Goal: Communication & Community: Share content

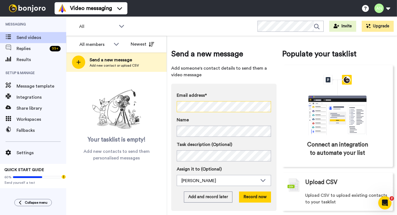
click at [132, 106] on div "All members All members Natalie Hoffman Aimee Nelson Newest Send a new message …" at bounding box center [231, 125] width 331 height 179
click at [254, 203] on div "Email address* No search result for ‘ theoriginalbabylips@gmail.com ’ Name Task…" at bounding box center [223, 147] width 105 height 127
click at [253, 201] on button "Record now" at bounding box center [255, 196] width 32 height 11
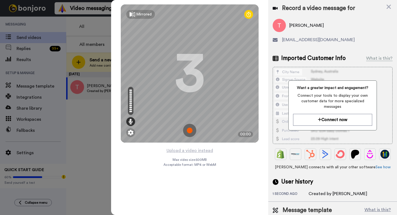
click at [190, 127] on img at bounding box center [189, 130] width 13 height 13
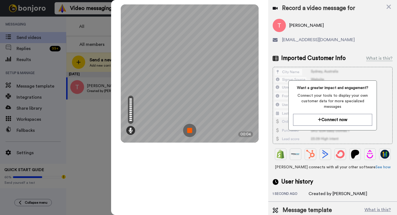
click at [190, 128] on img at bounding box center [189, 130] width 13 height 13
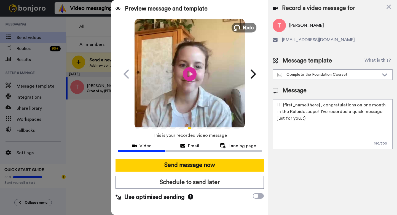
click at [244, 23] on button "Redo" at bounding box center [244, 28] width 25 height 10
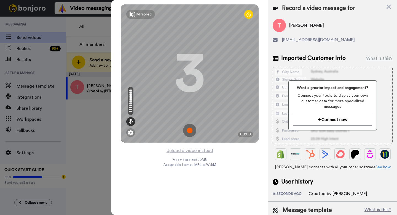
click at [193, 130] on img at bounding box center [189, 130] width 13 height 13
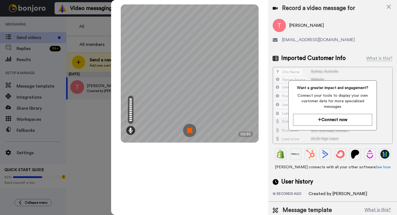
click at [186, 132] on img at bounding box center [189, 130] width 13 height 13
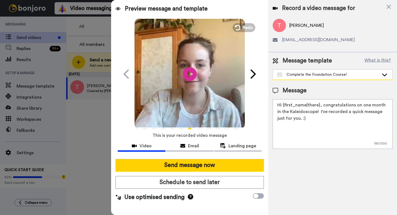
click at [303, 74] on div "Complete the Foundation Course!" at bounding box center [328, 75] width 102 height 6
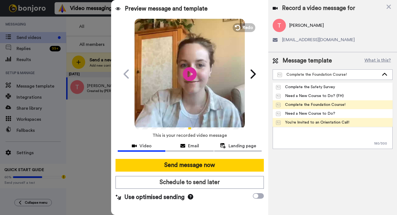
click at [303, 120] on div "You're Invited to an Orientation Call!" at bounding box center [312, 122] width 73 height 6
type textarea "Hi {first_name|there}, I’ve recorded a quick message just for you! Let me know …"
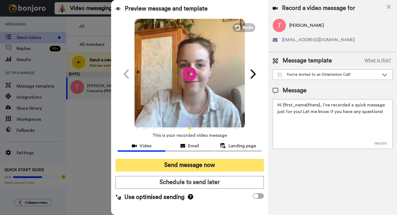
click at [226, 162] on button "Send message now" at bounding box center [190, 165] width 148 height 13
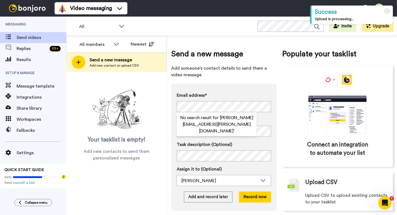
click at [169, 112] on div "Send a new message Add someone's contact details to send them a video message E…" at bounding box center [282, 125] width 230 height 179
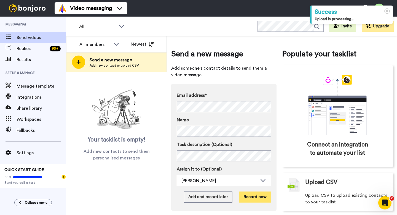
click at [257, 192] on button "Record now" at bounding box center [255, 196] width 32 height 11
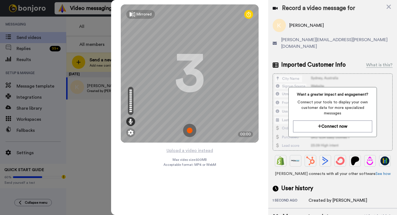
click at [188, 133] on img at bounding box center [189, 130] width 13 height 13
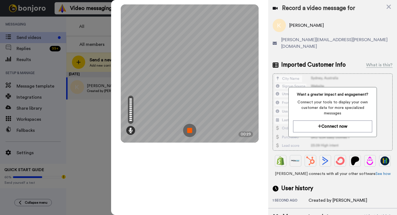
click at [188, 132] on img at bounding box center [189, 130] width 13 height 13
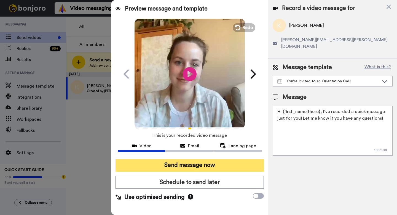
click at [186, 162] on button "Send message now" at bounding box center [190, 165] width 148 height 13
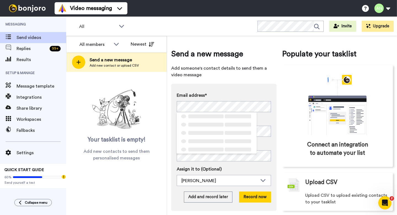
click at [171, 113] on div "Send a new message Add someone's contact details to send them a video message E…" at bounding box center [282, 125] width 230 height 179
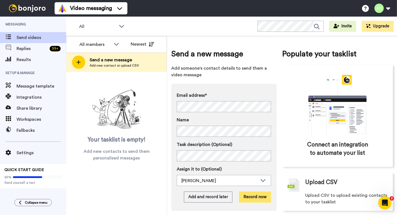
click at [254, 193] on button "Record now" at bounding box center [255, 196] width 32 height 11
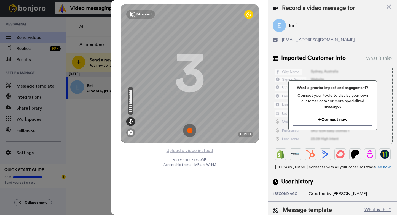
click at [189, 128] on img at bounding box center [189, 130] width 13 height 13
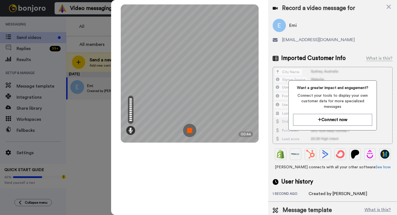
click at [192, 127] on img at bounding box center [189, 130] width 13 height 13
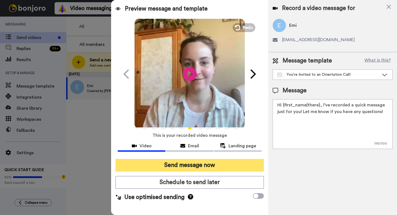
click at [189, 163] on button "Send message now" at bounding box center [190, 165] width 148 height 13
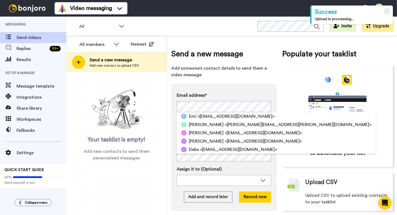
click at [174, 108] on div "Email address* Emi <nicokuchiki246@gmail.com> Kristy <kristy.wilgis@gmail.com> …" at bounding box center [223, 147] width 105 height 127
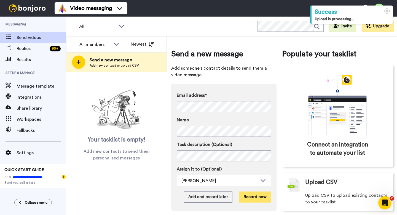
click at [268, 198] on button "Record now" at bounding box center [255, 196] width 32 height 11
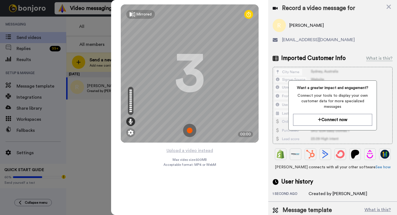
click at [190, 129] on img at bounding box center [189, 130] width 13 height 13
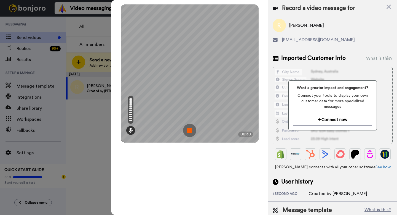
click at [190, 129] on img at bounding box center [189, 130] width 13 height 13
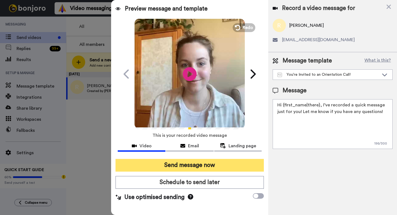
click at [184, 165] on button "Send message now" at bounding box center [190, 165] width 148 height 13
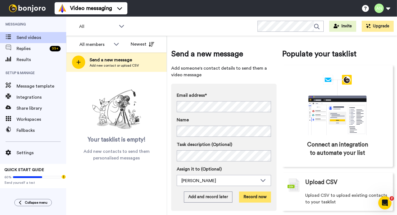
click at [253, 192] on button "Record now" at bounding box center [255, 196] width 32 height 11
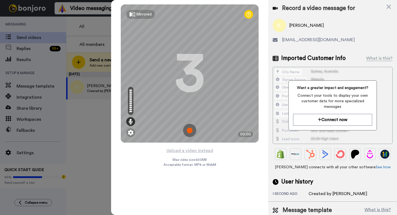
click at [192, 128] on img at bounding box center [189, 130] width 13 height 13
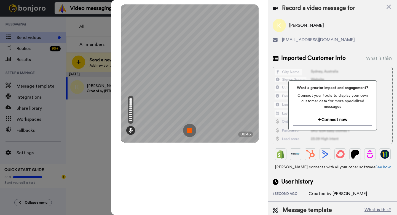
click at [191, 133] on img at bounding box center [189, 130] width 13 height 13
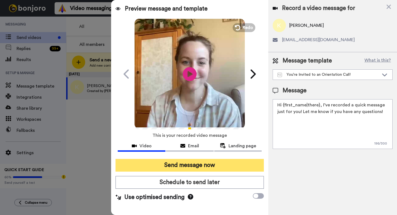
click at [184, 164] on button "Send message now" at bounding box center [190, 165] width 148 height 13
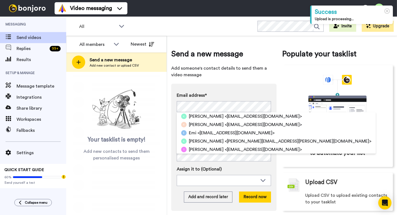
click at [171, 106] on div "Send a new message Add someone's contact details to send them a video message E…" at bounding box center [282, 125] width 230 height 179
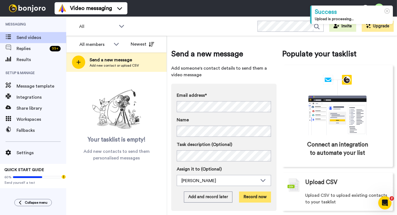
click at [243, 197] on button "Record now" at bounding box center [255, 196] width 32 height 11
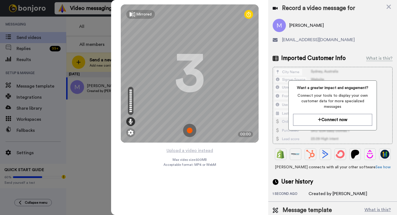
click at [193, 129] on img at bounding box center [189, 130] width 13 height 13
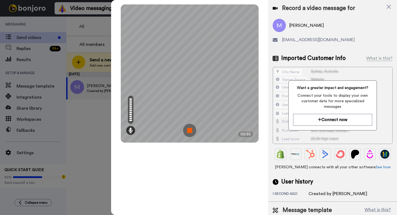
click at [193, 129] on img at bounding box center [189, 130] width 13 height 13
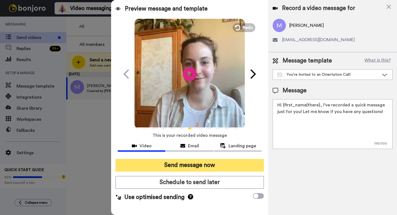
click at [178, 162] on button "Send message now" at bounding box center [190, 165] width 148 height 13
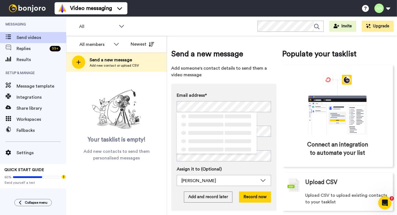
click at [172, 105] on div "Email address* ‌ ‌ ‌ ‌ ‌ ‌ ‌ ‌ ‌ ‌ ‌ ‌ ‌ ‌ ‌ Name Task description (Optional) A…" at bounding box center [223, 147] width 105 height 127
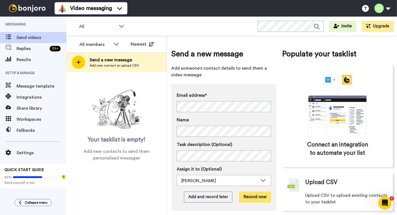
click at [244, 194] on button "Record now" at bounding box center [255, 196] width 32 height 11
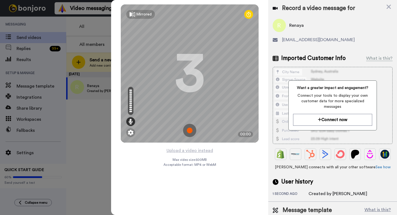
click at [191, 129] on img at bounding box center [189, 130] width 13 height 13
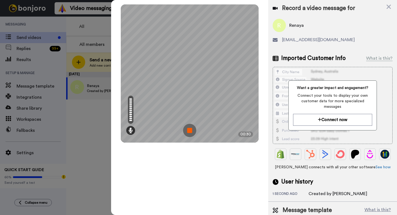
click at [191, 129] on img at bounding box center [189, 130] width 13 height 13
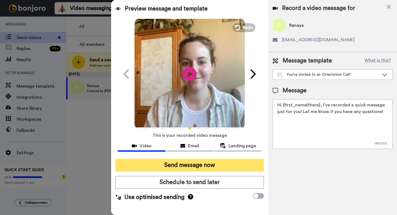
click at [160, 164] on button "Send message now" at bounding box center [190, 165] width 148 height 13
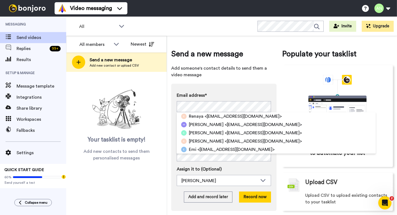
click at [173, 110] on div "Email address* Renaya <[EMAIL_ADDRESS][DOMAIN_NAME]> [PERSON_NAME] <[EMAIL_ADDR…" at bounding box center [223, 147] width 105 height 127
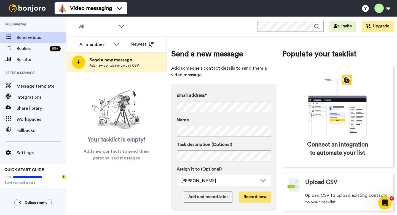
click at [252, 199] on button "Record now" at bounding box center [255, 196] width 32 height 11
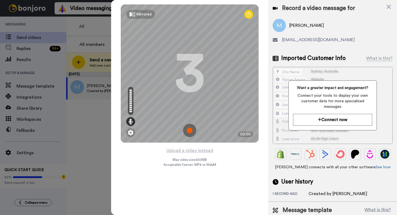
click at [188, 132] on img at bounding box center [189, 130] width 13 height 13
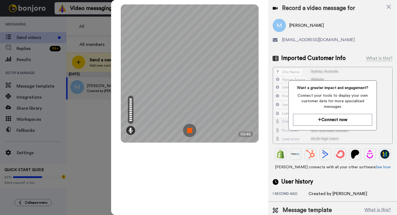
click at [191, 131] on img at bounding box center [189, 130] width 13 height 13
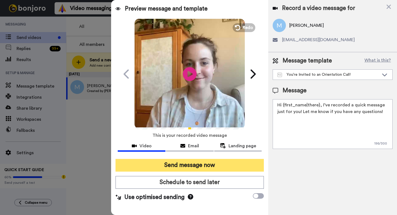
click at [201, 162] on button "Send message now" at bounding box center [190, 165] width 148 height 13
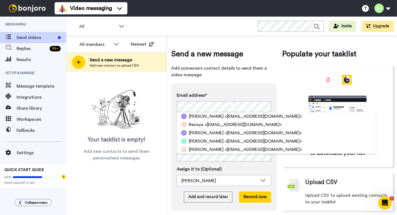
click at [172, 105] on div "Email address* [PERSON_NAME] <[EMAIL_ADDRESS][DOMAIN_NAME]> Renaya <[EMAIL_ADDR…" at bounding box center [223, 147] width 105 height 127
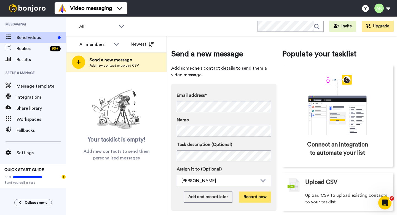
click at [262, 193] on button "Record now" at bounding box center [255, 196] width 32 height 11
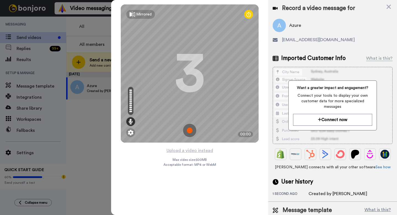
click at [190, 128] on img at bounding box center [189, 130] width 13 height 13
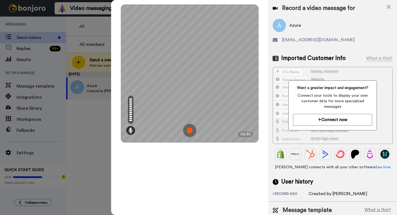
click at [192, 132] on img at bounding box center [189, 130] width 13 height 13
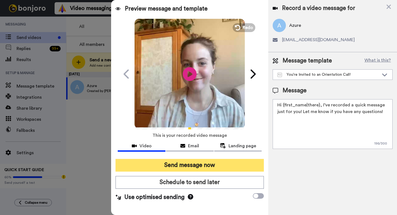
click at [173, 170] on button "Send message now" at bounding box center [190, 165] width 148 height 13
